Goal: Find specific page/section: Find specific page/section

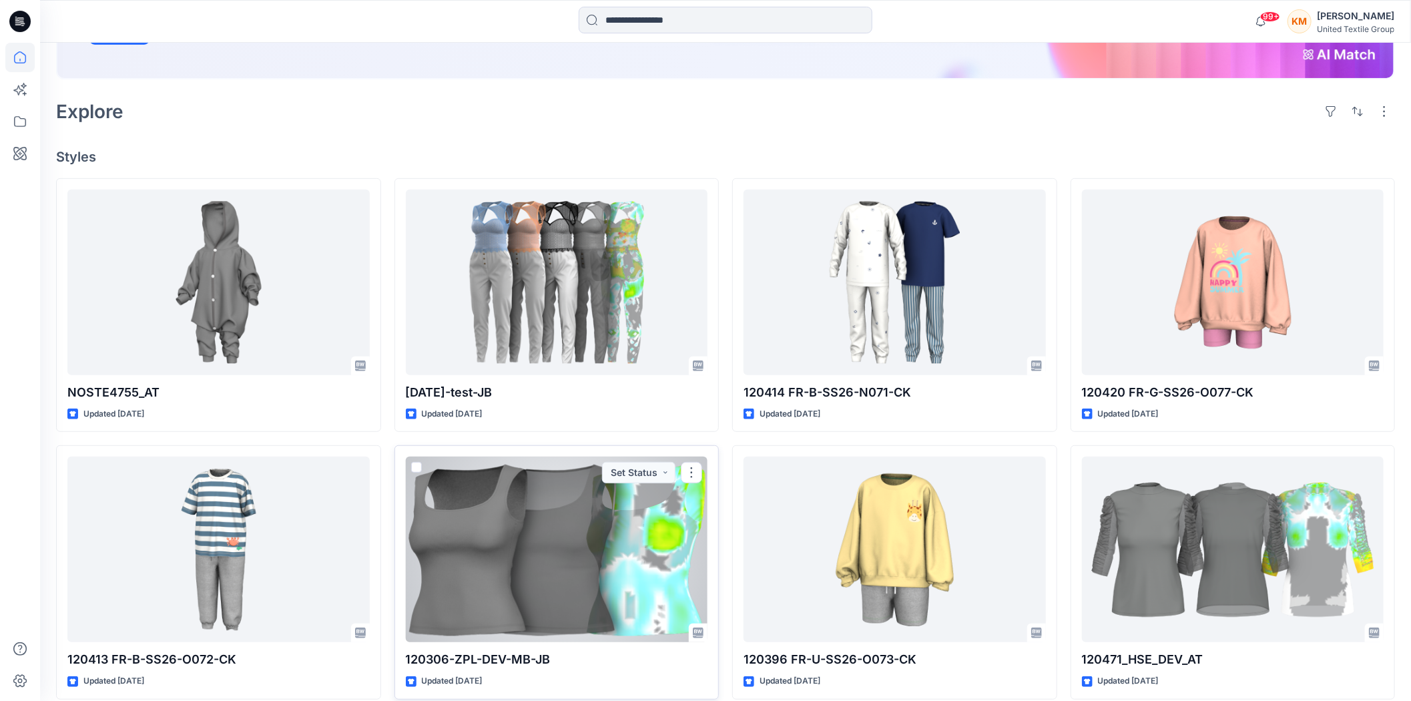
scroll to position [296, 0]
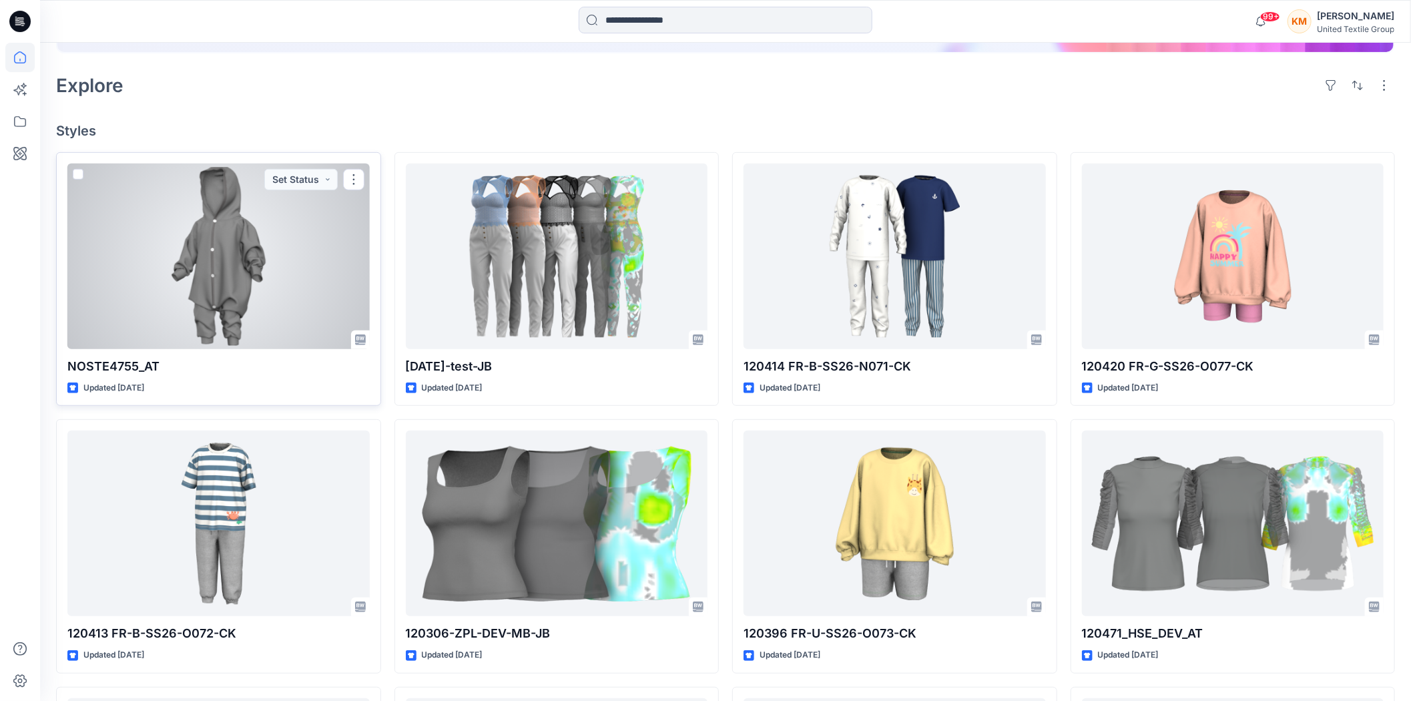
click at [222, 259] on div at bounding box center [218, 257] width 302 height 186
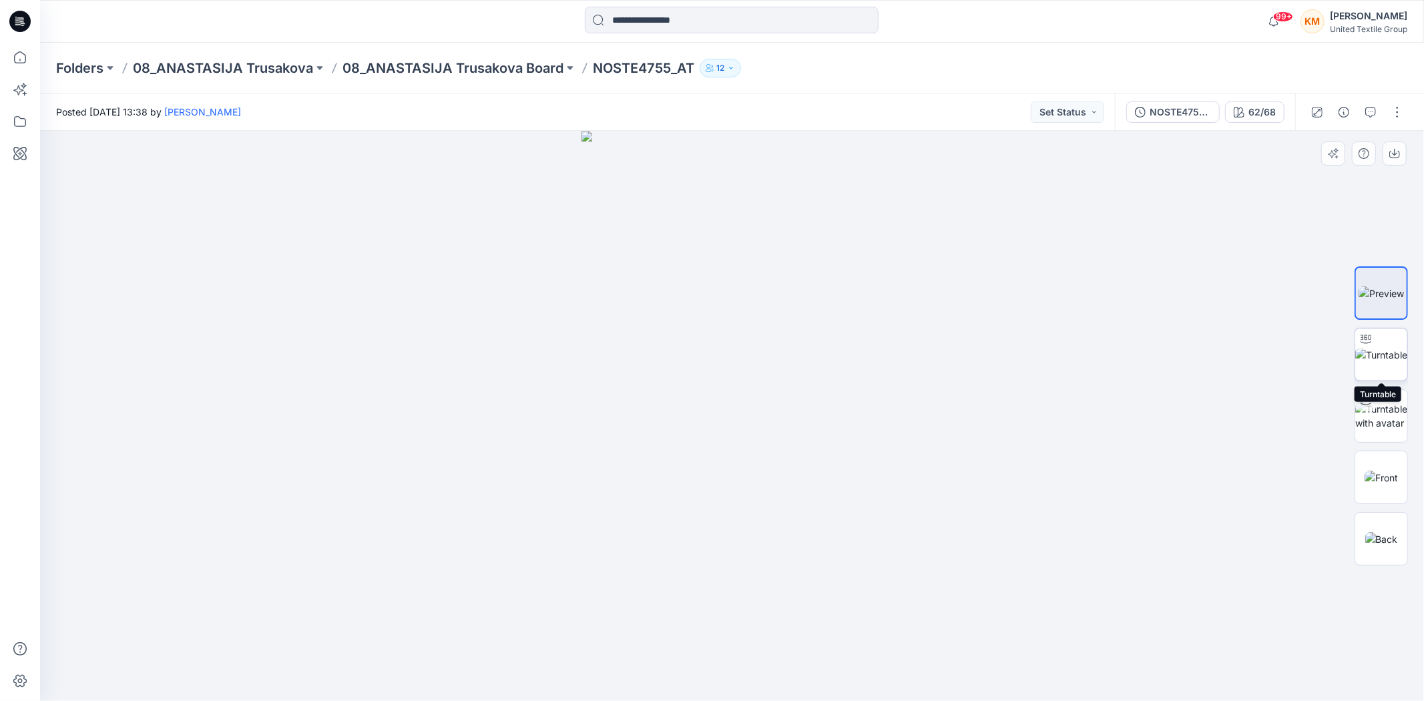
click at [1386, 357] on img at bounding box center [1381, 355] width 52 height 14
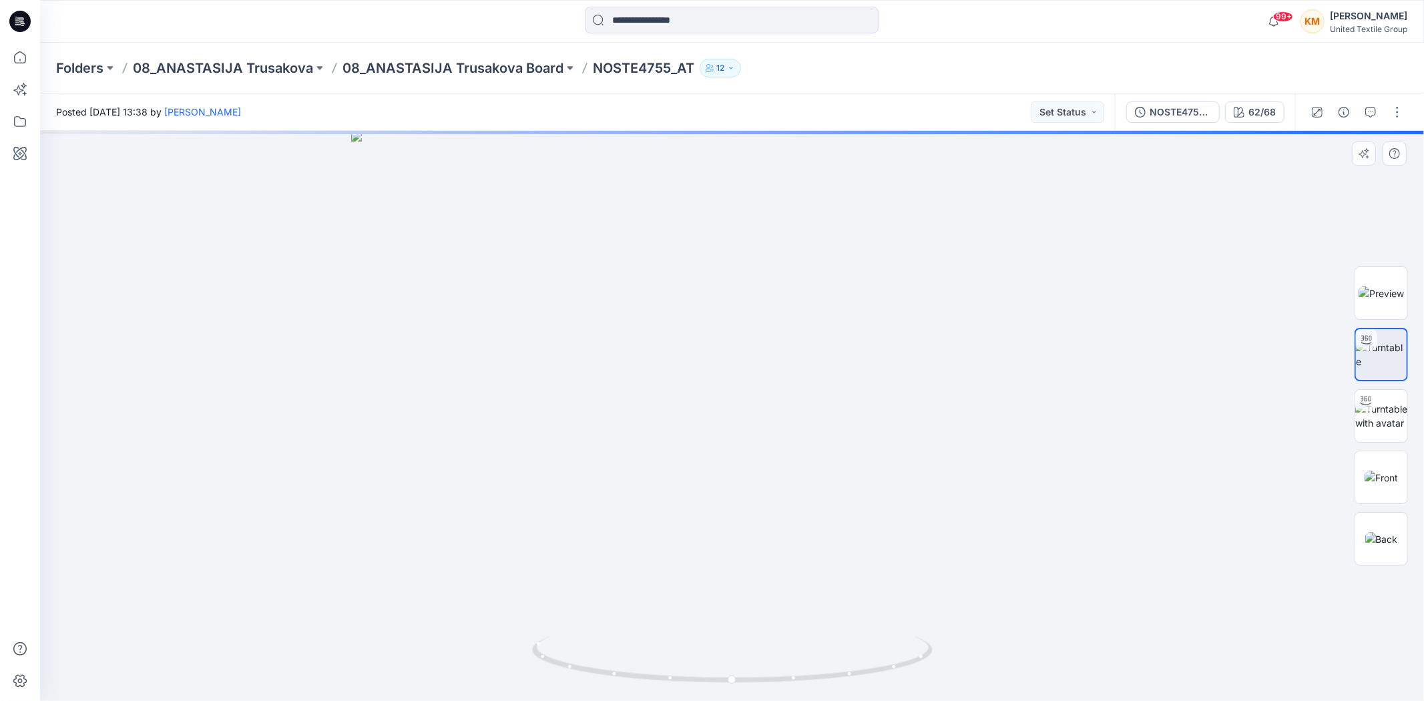
drag, startPoint x: 830, startPoint y: 374, endPoint x: 825, endPoint y: 555, distance: 181.0
click at [825, 555] on img at bounding box center [732, 416] width 762 height 570
drag, startPoint x: 835, startPoint y: 674, endPoint x: 841, endPoint y: 650, distance: 24.8
click at [841, 650] on icon at bounding box center [734, 661] width 404 height 50
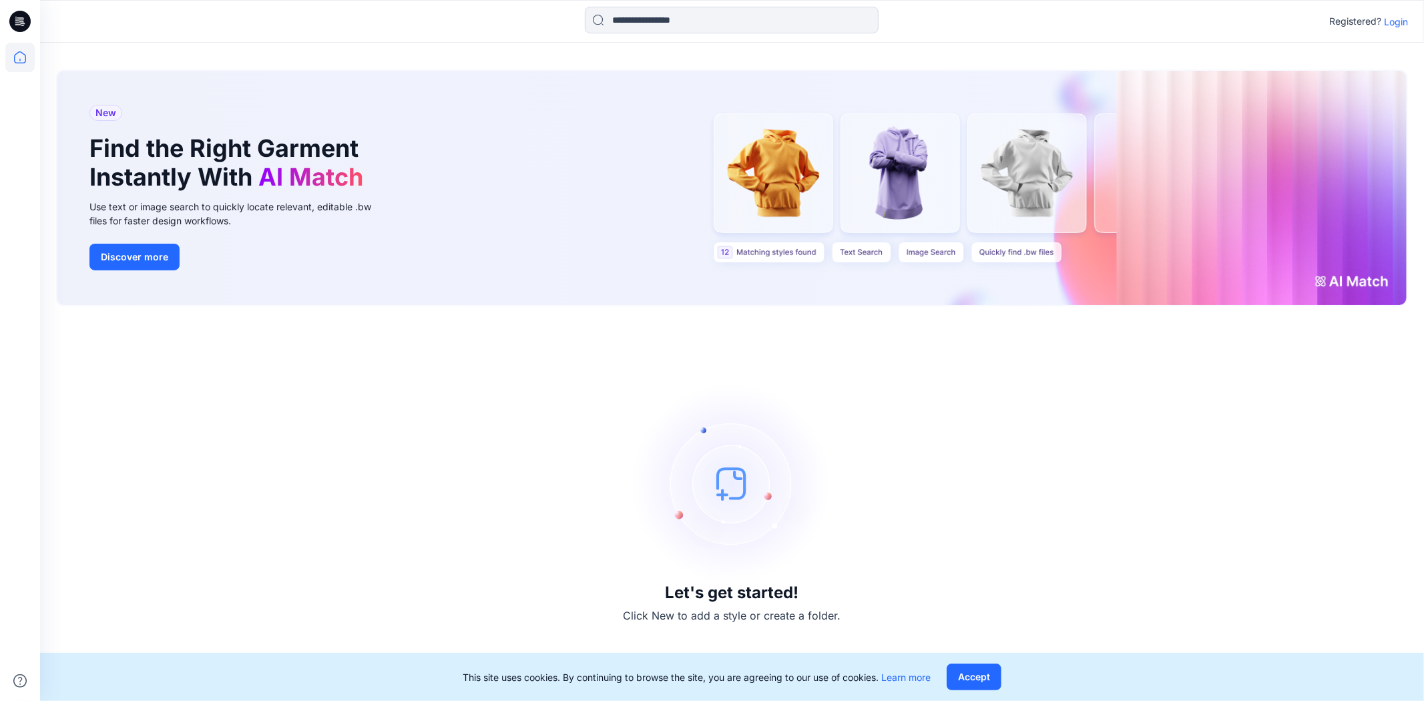
click at [1396, 23] on p "Login" at bounding box center [1396, 22] width 24 height 14
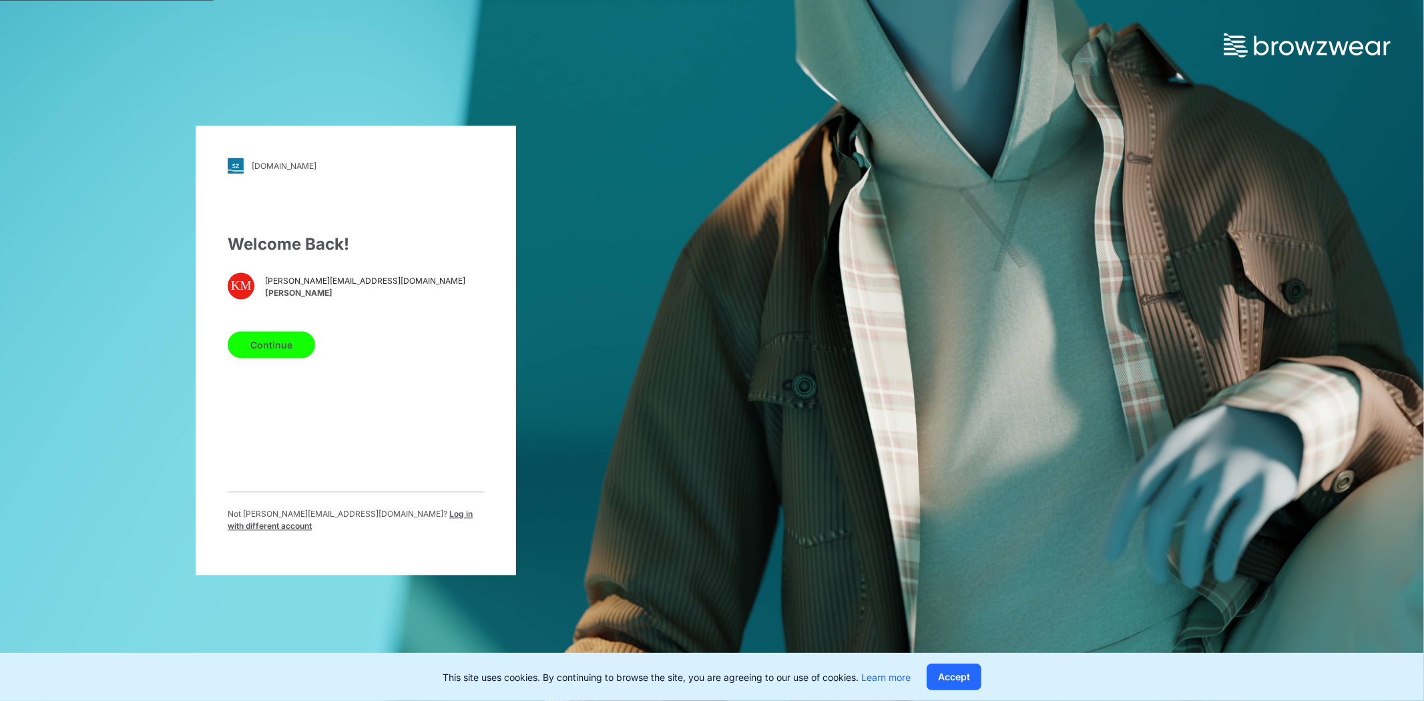
click at [270, 354] on button "Continue" at bounding box center [271, 345] width 87 height 27
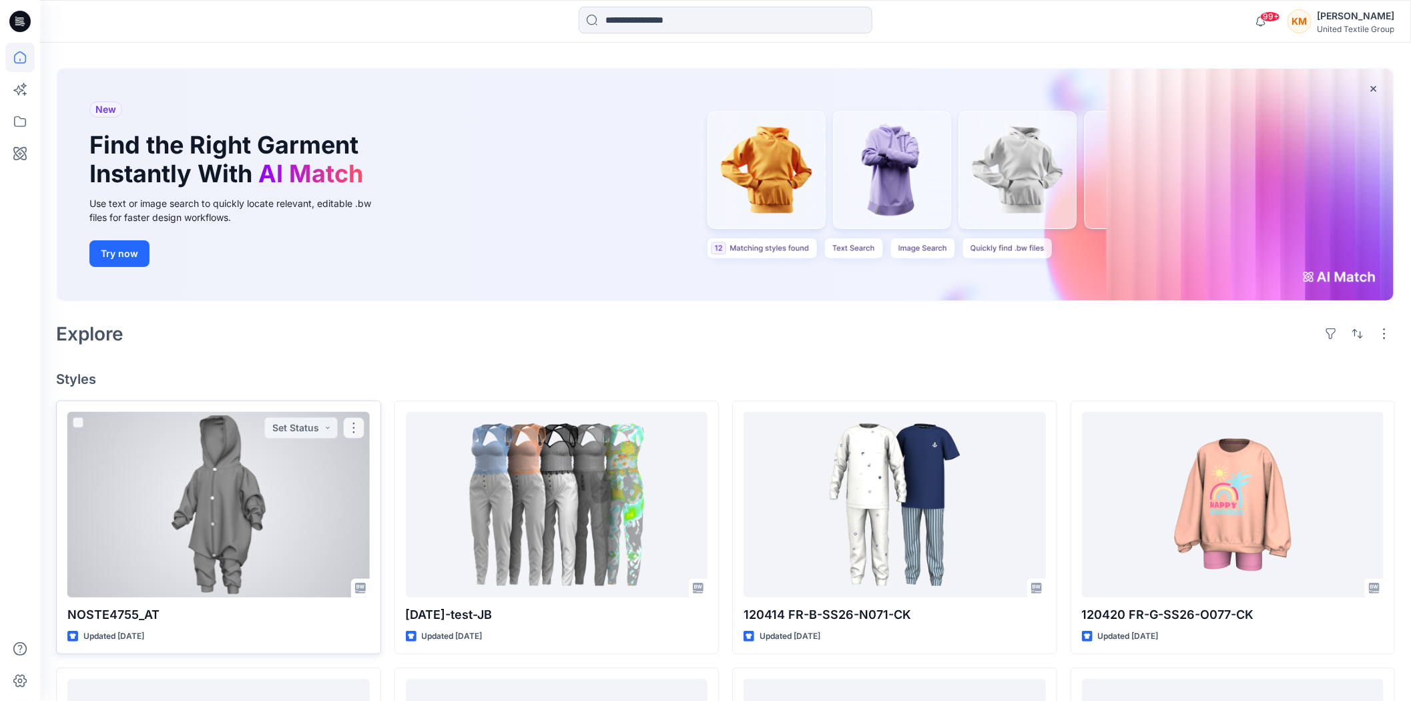
scroll to position [74, 0]
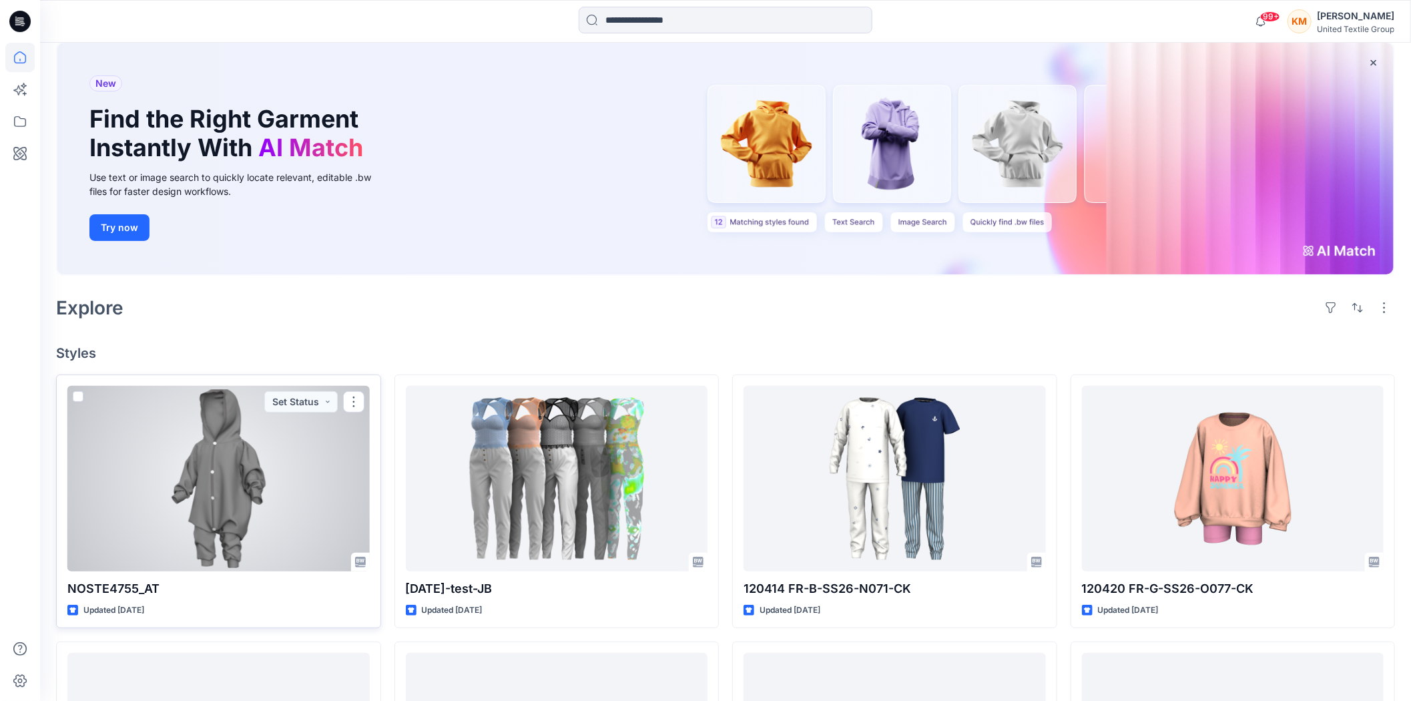
click at [245, 478] on div at bounding box center [218, 479] width 302 height 186
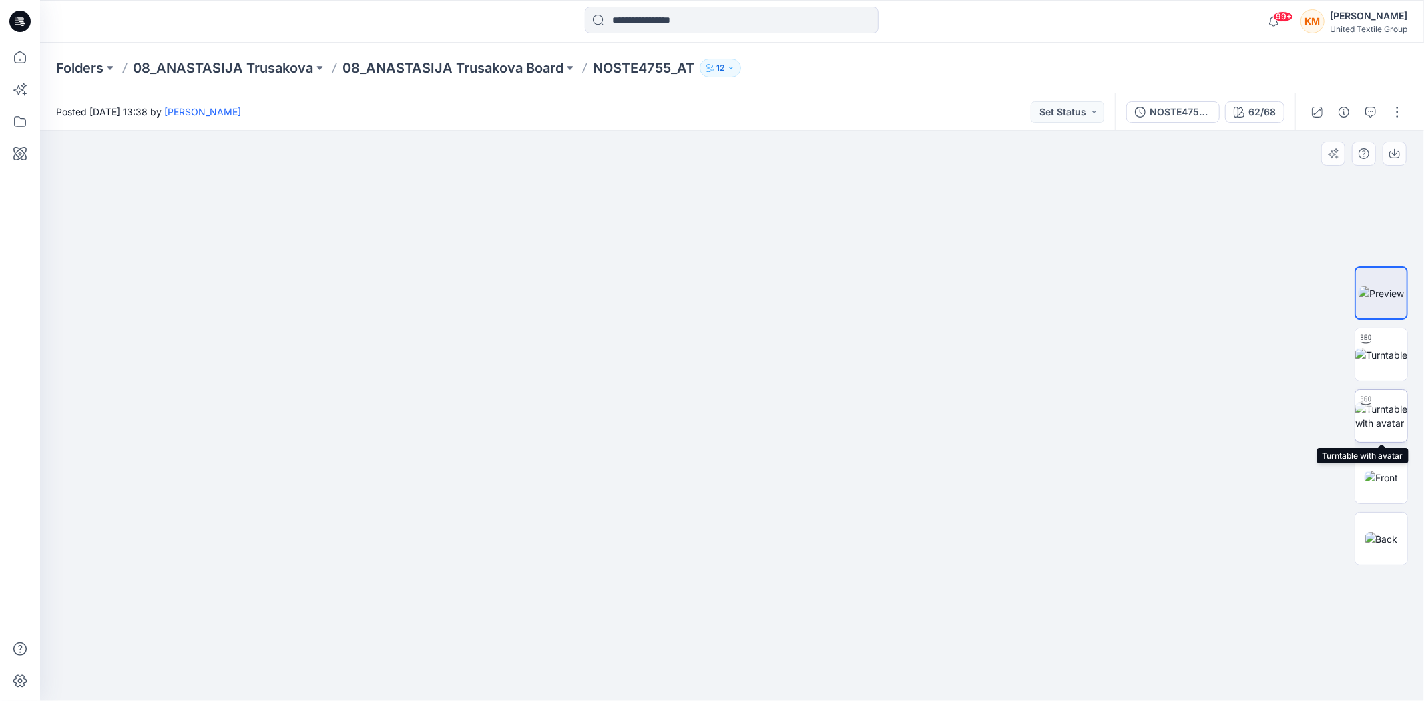
click at [1376, 408] on img at bounding box center [1381, 416] width 52 height 28
drag, startPoint x: 864, startPoint y: 676, endPoint x: 894, endPoint y: 662, distance: 33.8
click at [894, 662] on icon at bounding box center [734, 661] width 404 height 50
